Goal: Task Accomplishment & Management: Manage account settings

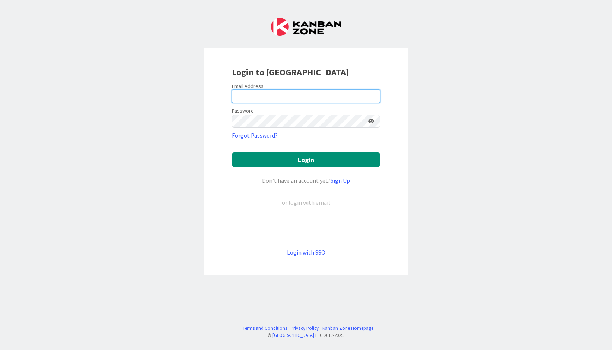
type input "[EMAIL_ADDRESS][DOMAIN_NAME]"
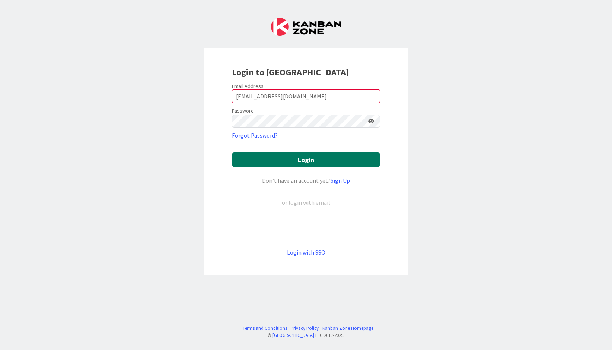
click at [268, 161] on button "Login" at bounding box center [306, 159] width 148 height 15
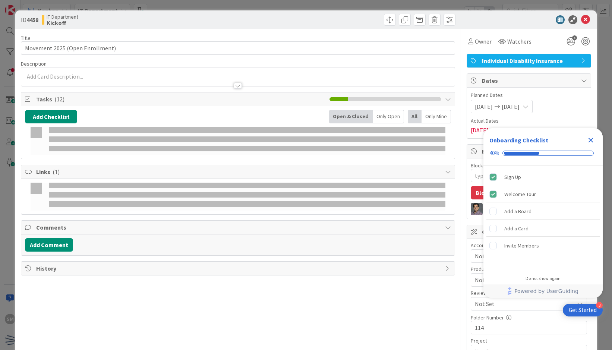
type textarea "x"
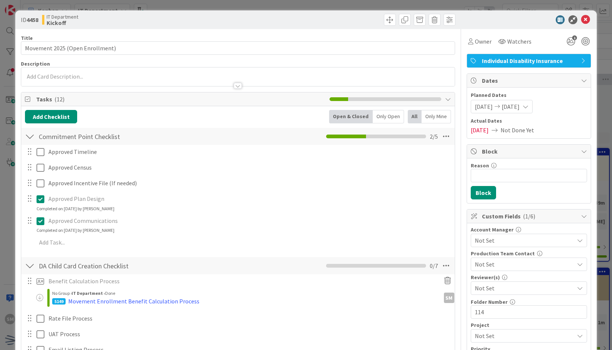
click at [457, 298] on div "Title 31 / 128 Movement 2025 (Open Enrollment) Description Owner Watchers 1 Ind…" at bounding box center [306, 306] width 570 height 555
click at [474, 37] on span "Owner" at bounding box center [482, 41] width 17 height 9
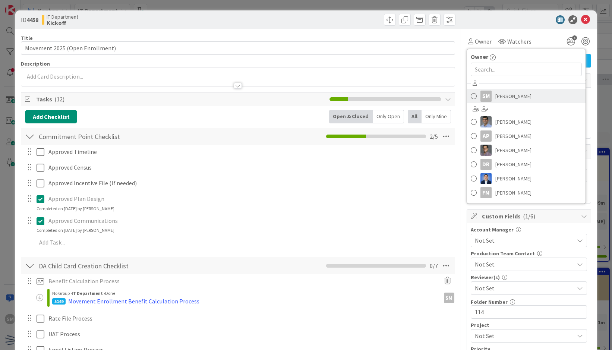
click at [488, 93] on link "SM [PERSON_NAME]" at bounding box center [526, 96] width 118 height 14
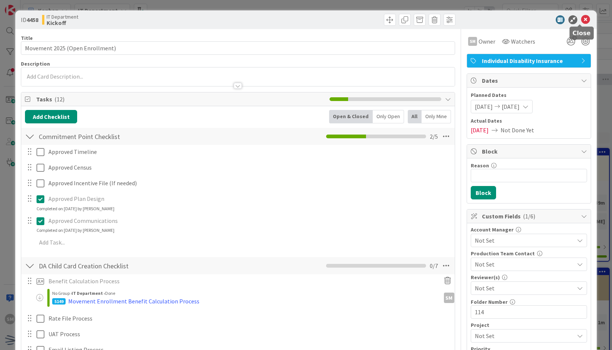
click at [581, 20] on icon at bounding box center [585, 19] width 9 height 9
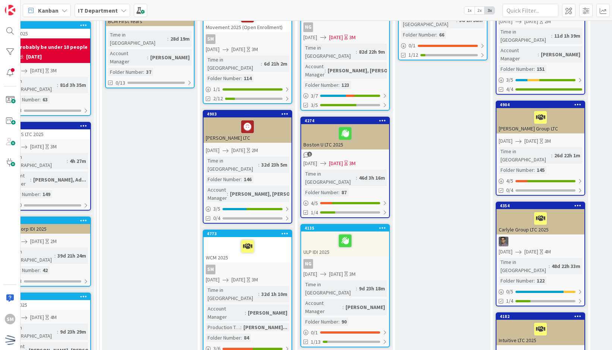
scroll to position [0, 25]
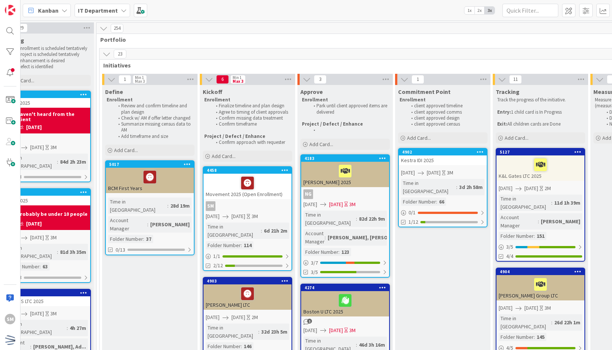
click at [105, 57] on icon at bounding box center [106, 54] width 8 height 8
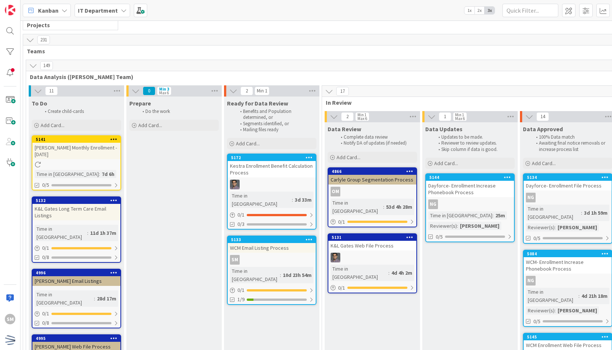
scroll to position [65, 101]
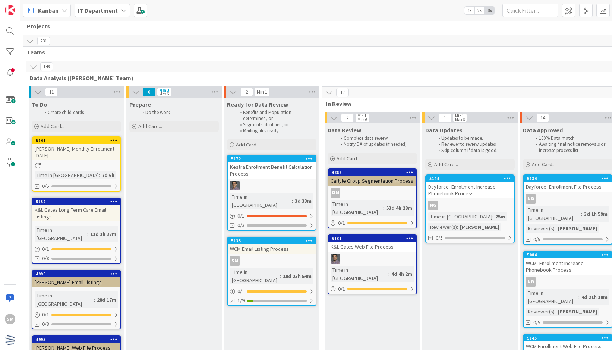
click at [33, 68] on icon at bounding box center [33, 67] width 8 height 8
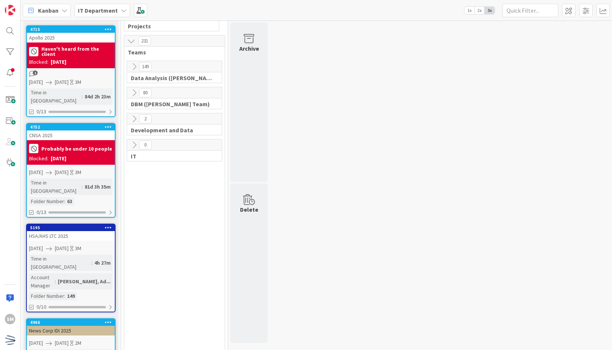
scroll to position [65, 0]
click at [134, 69] on icon at bounding box center [134, 67] width 8 height 8
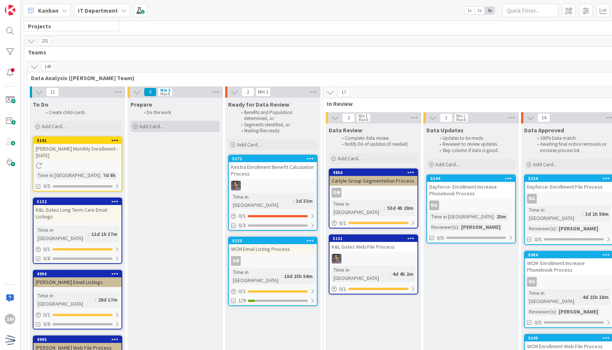
scroll to position [65, 101]
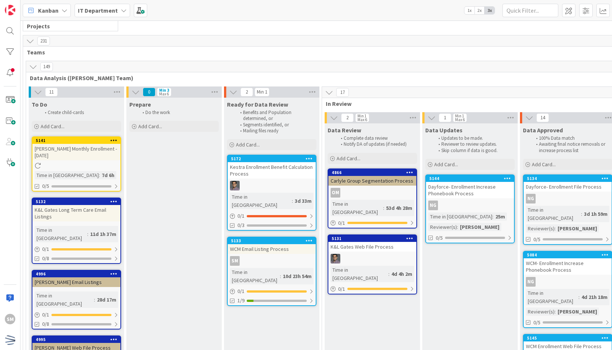
click at [35, 67] on icon at bounding box center [33, 67] width 8 height 8
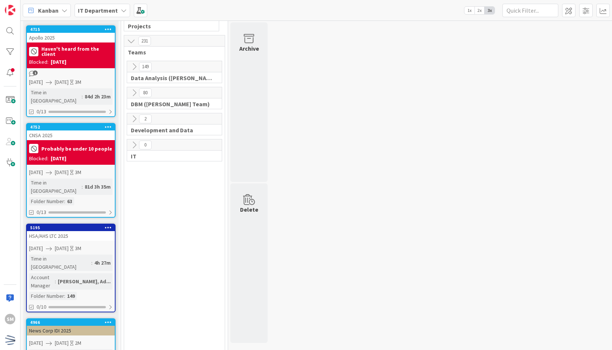
scroll to position [65, 0]
click at [134, 91] on icon at bounding box center [134, 93] width 8 height 8
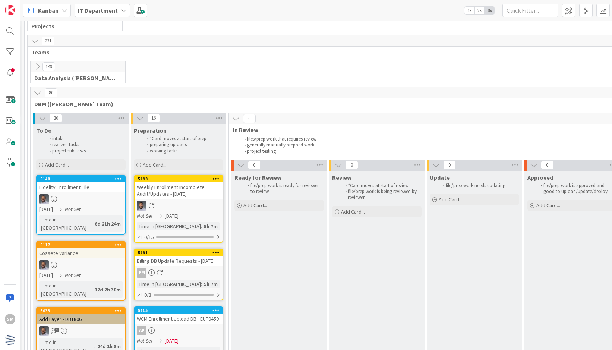
scroll to position [65, 97]
click at [34, 93] on icon at bounding box center [37, 93] width 8 height 8
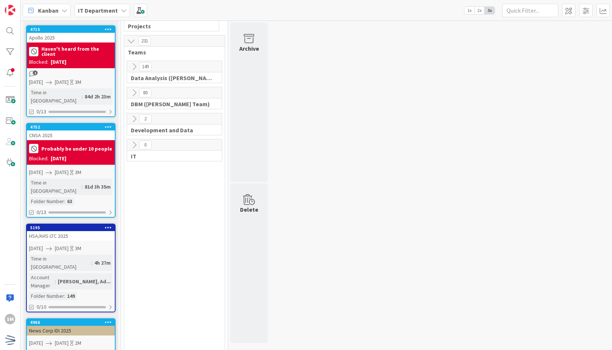
scroll to position [65, 0]
click at [138, 115] on icon at bounding box center [134, 119] width 8 height 8
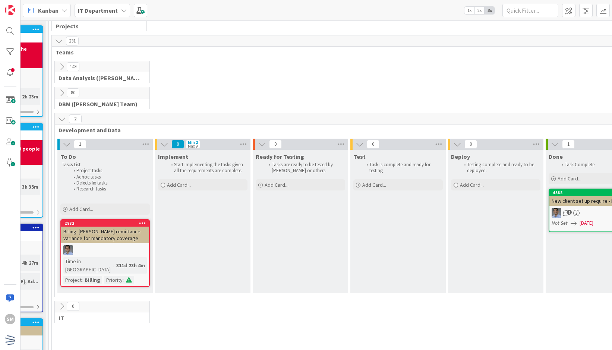
scroll to position [65, 73]
click at [62, 118] on icon at bounding box center [61, 119] width 8 height 8
